Goal: Information Seeking & Learning: Learn about a topic

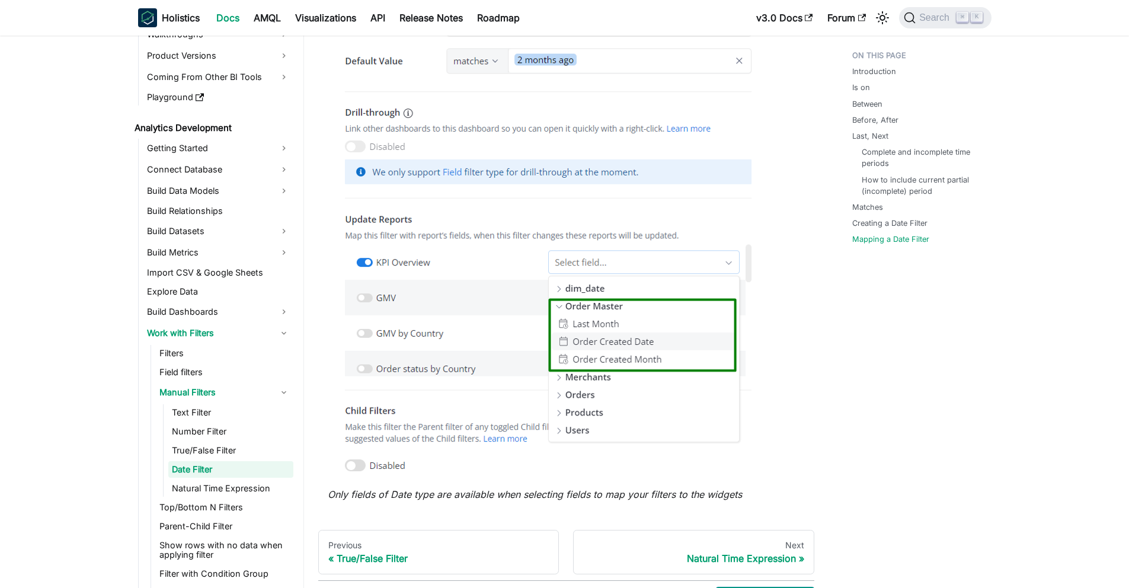
scroll to position [3744, 0]
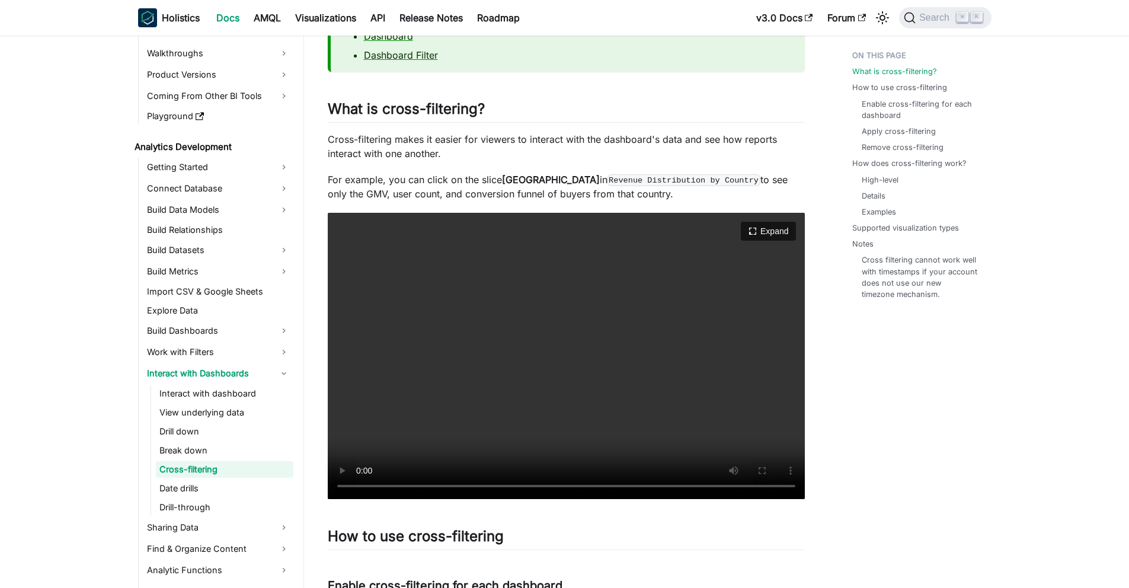
scroll to position [144, 0]
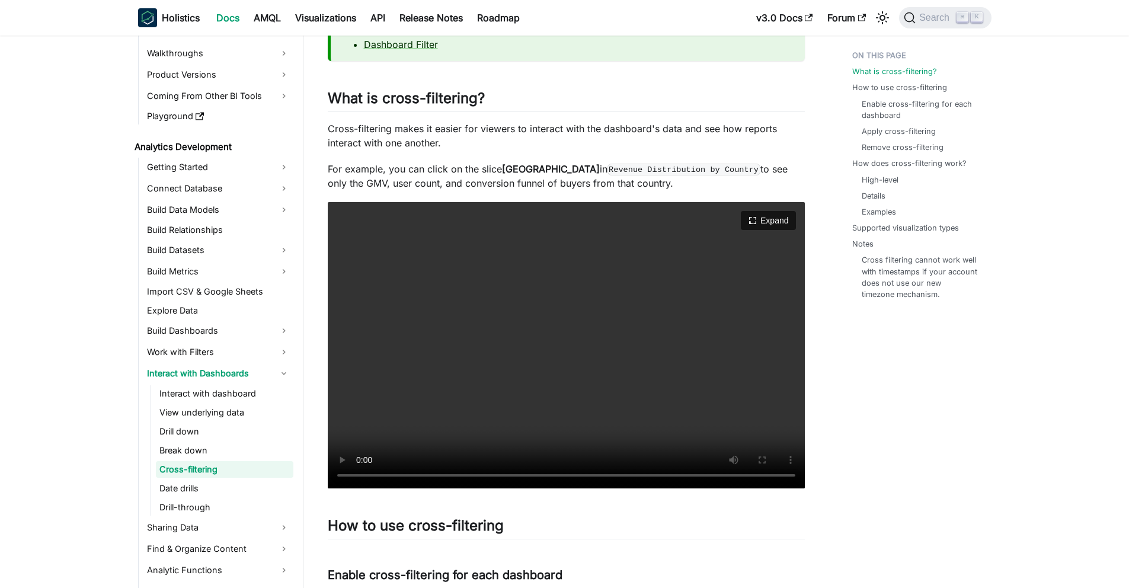
click at [491, 335] on video "Your browser does not support embedding video, but you can download it ." at bounding box center [566, 345] width 477 height 286
click at [494, 335] on video "Your browser does not support embedding video, but you can download it ." at bounding box center [566, 345] width 477 height 286
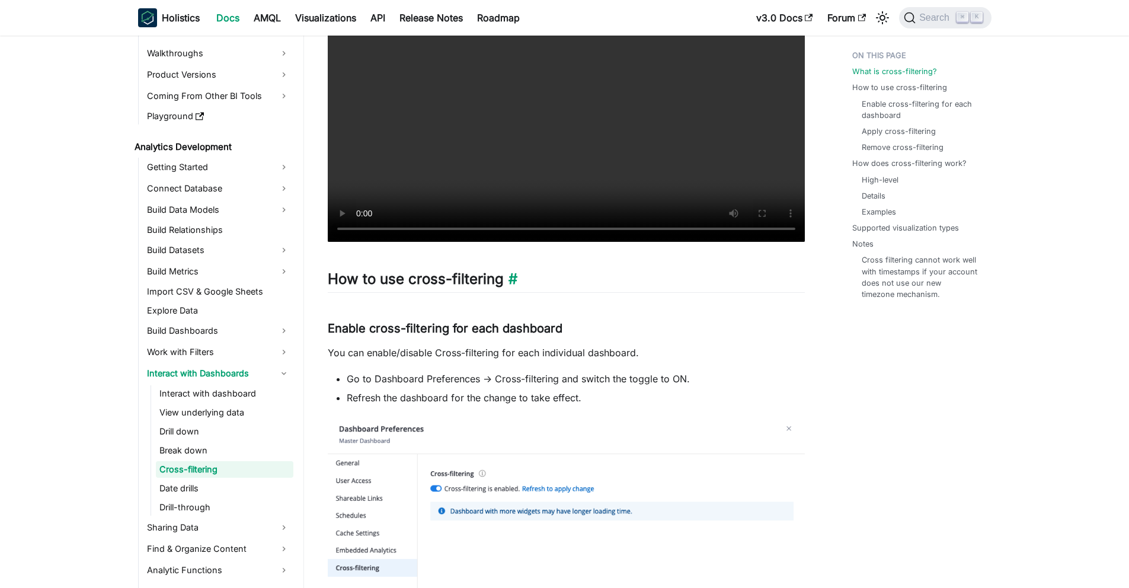
scroll to position [429, 0]
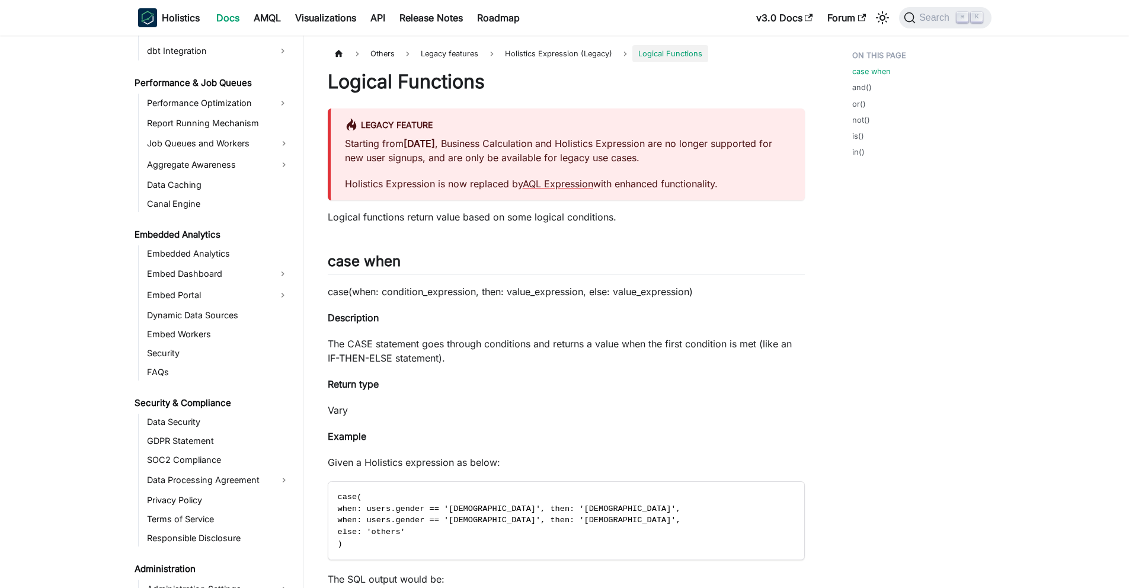
scroll to position [1263, 0]
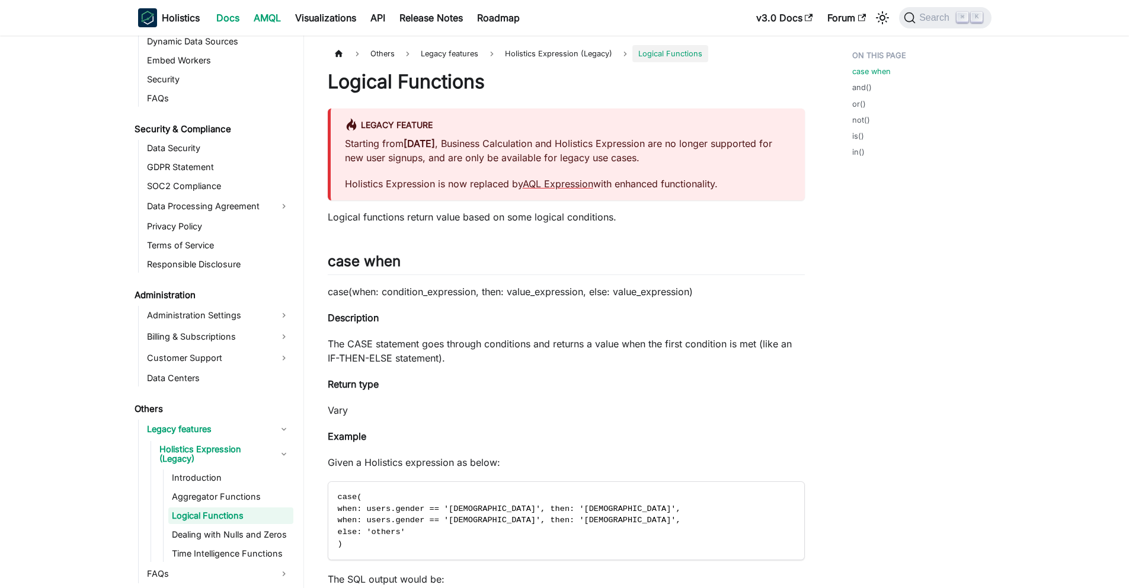
click at [260, 14] on link "AMQL" at bounding box center [266, 17] width 41 height 19
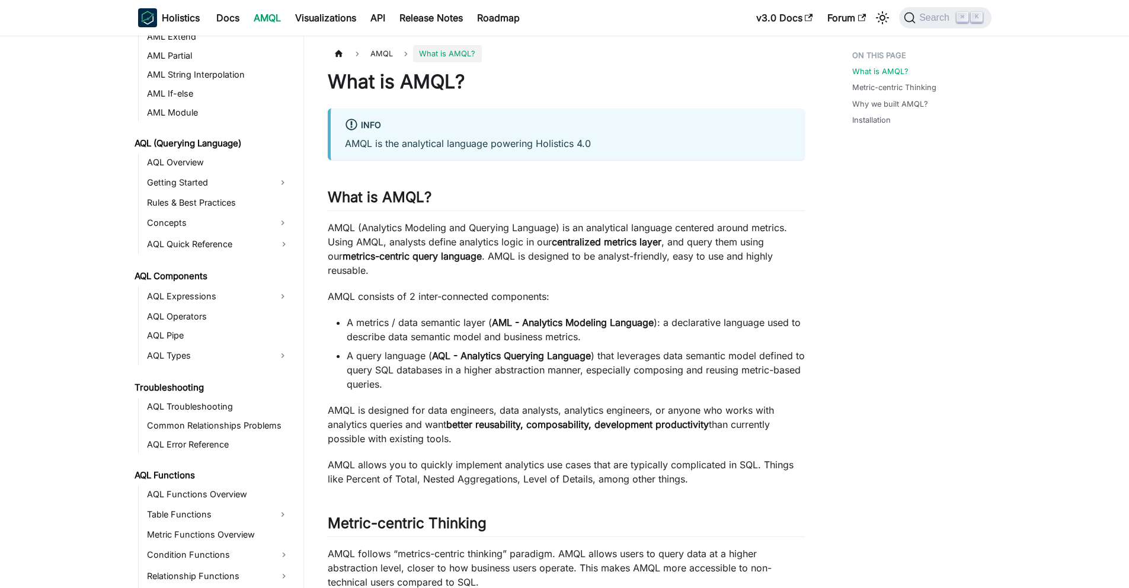
scroll to position [409, 0]
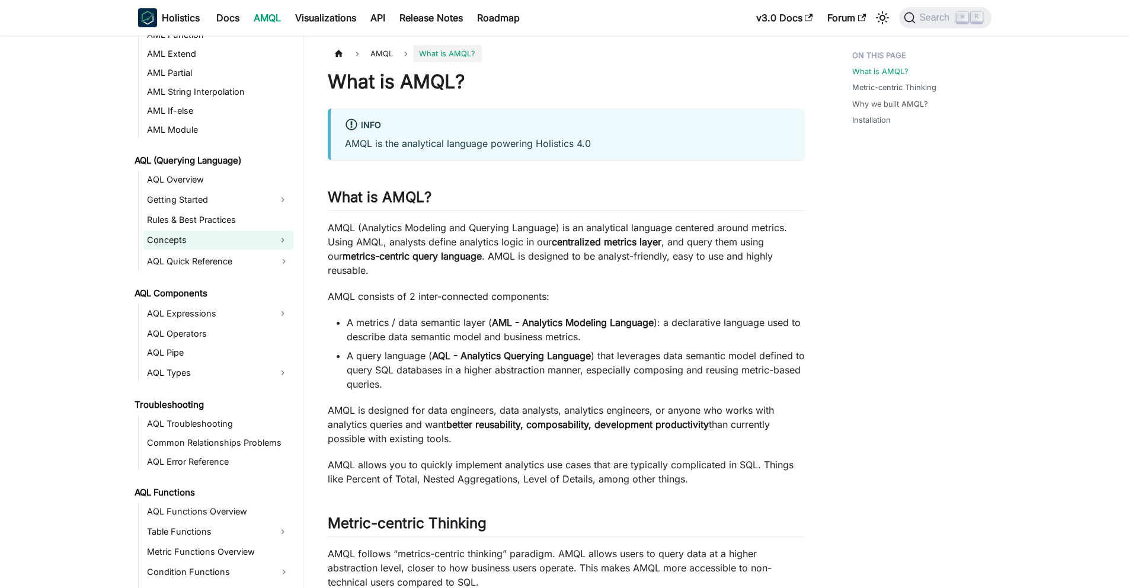
click at [210, 244] on link "Concepts" at bounding box center [207, 239] width 129 height 19
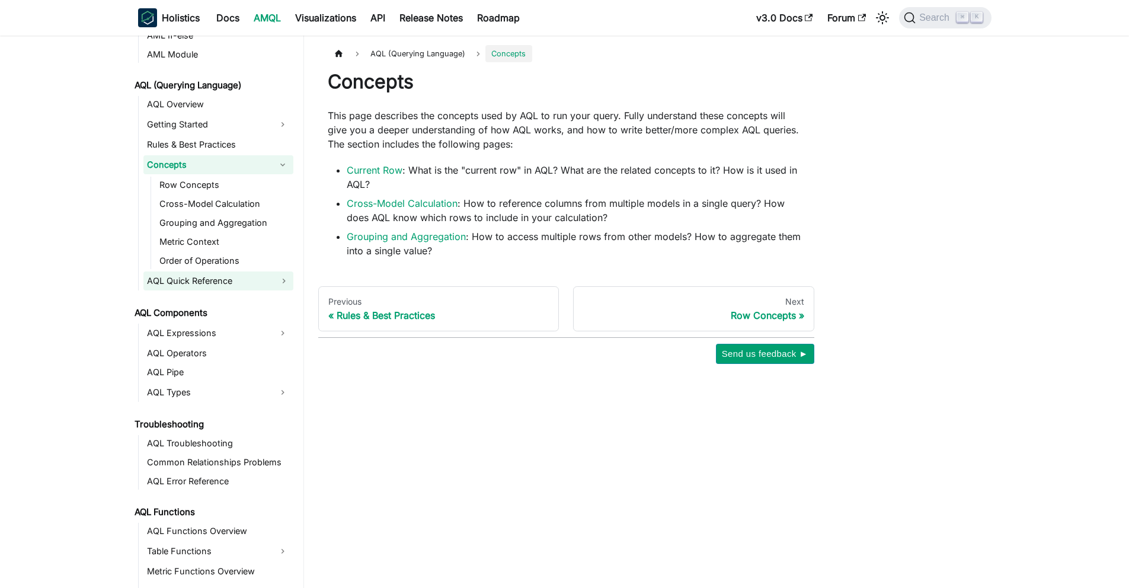
scroll to position [527, 0]
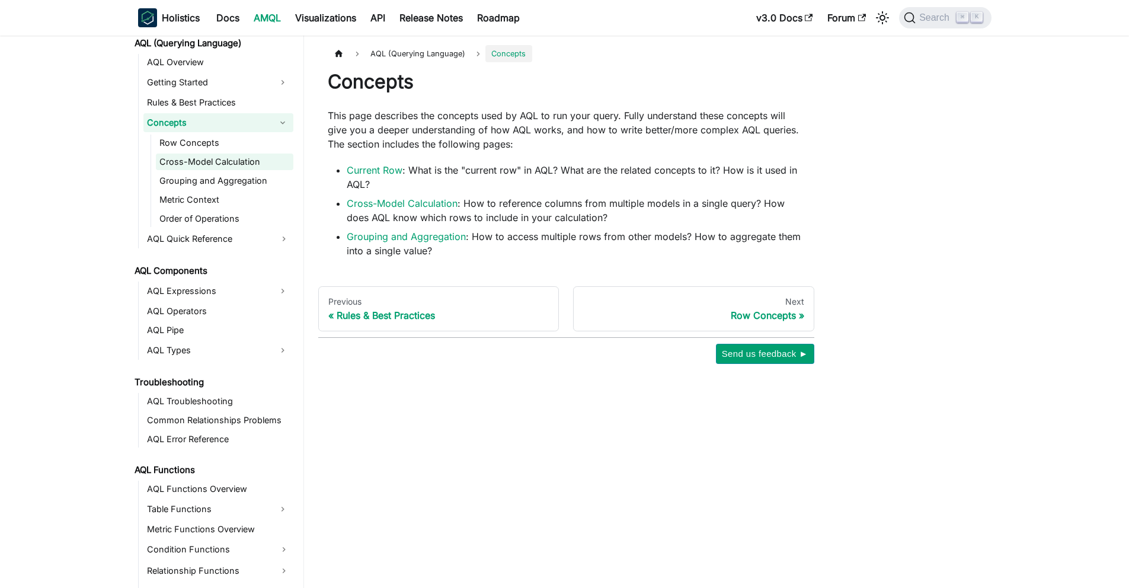
click at [225, 162] on link "Cross-Model Calculation" at bounding box center [224, 161] width 137 height 17
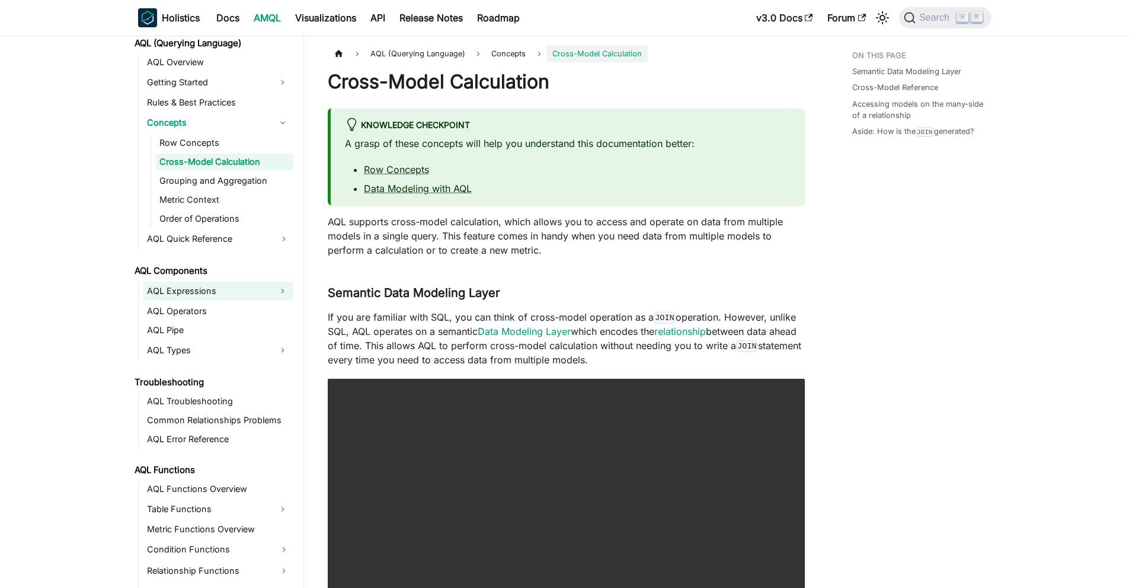
click at [187, 288] on link "AQL Expressions" at bounding box center [207, 290] width 129 height 19
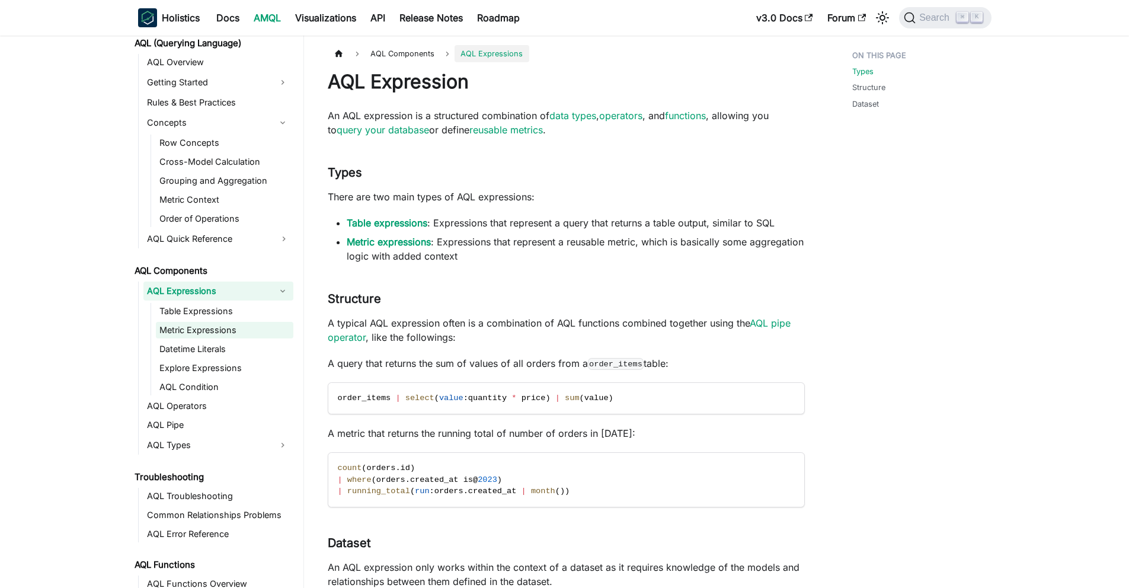
click at [220, 326] on link "Metric Expressions" at bounding box center [224, 330] width 137 height 17
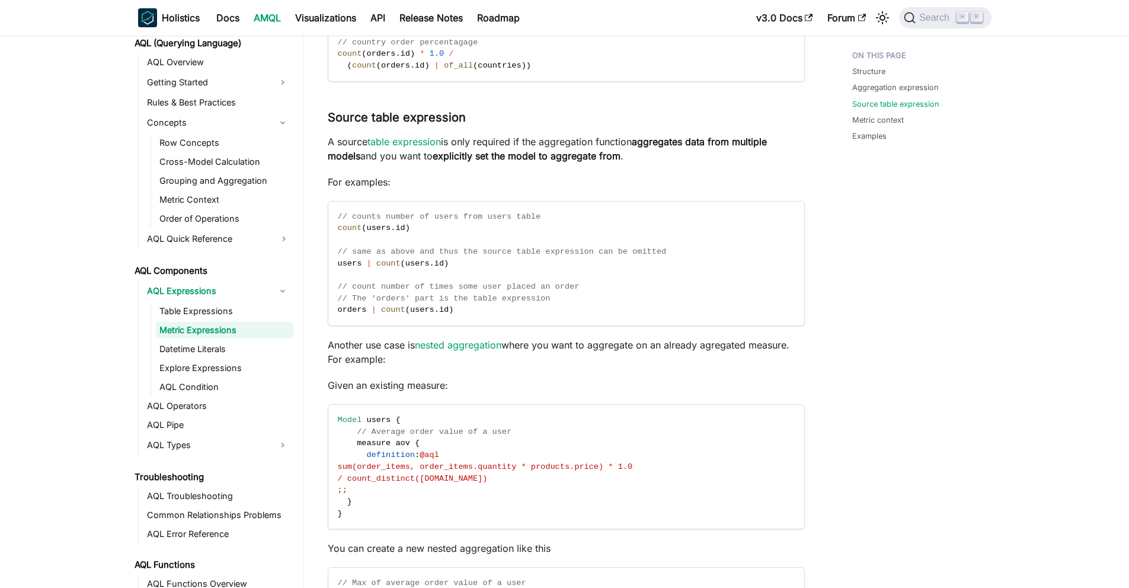
scroll to position [555, 0]
